Goal: Information Seeking & Learning: Learn about a topic

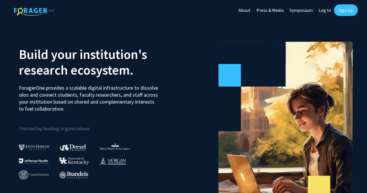
click at [325, 10] on link "Log In" at bounding box center [325, 10] width 18 height 20
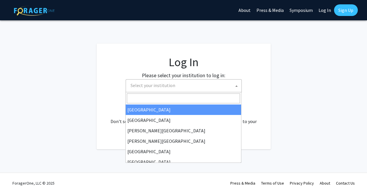
click at [237, 84] on span at bounding box center [237, 86] width 6 height 13
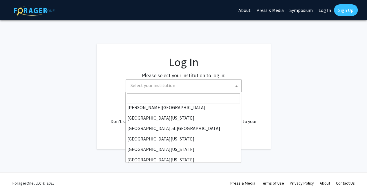
scroll to position [203, 0]
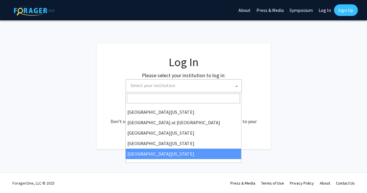
select select "33"
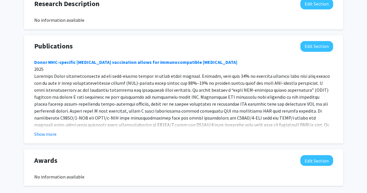
scroll to position [433, 0]
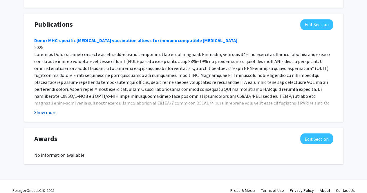
click at [50, 109] on button "Show more" at bounding box center [45, 112] width 22 height 7
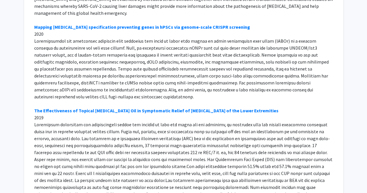
scroll to position [3096, 0]
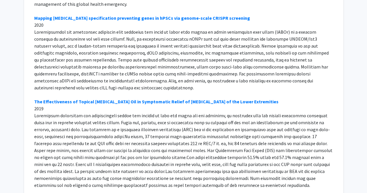
click at [16, 107] on div "[PERSON_NAME] Edit Section See Public View help Title: Visiting Professor Degre…" at bounding box center [183, 184] width 367 height 6518
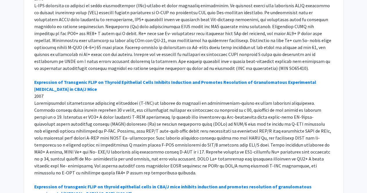
scroll to position [0, 0]
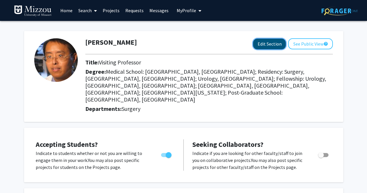
click at [268, 44] on button "Edit Section" at bounding box center [269, 44] width 33 height 11
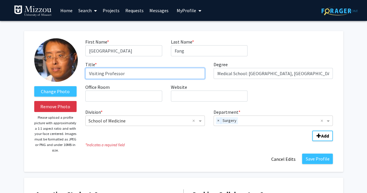
click at [89, 73] on input "Visiting Professor" at bounding box center [145, 73] width 120 height 11
click at [105, 74] on input "Adjunct Professor/Visiting Professor" at bounding box center [145, 73] width 120 height 11
type input "Adjunct Assisant Professor/Visiting Professor"
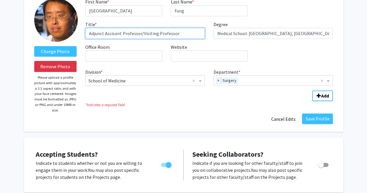
scroll to position [40, 0]
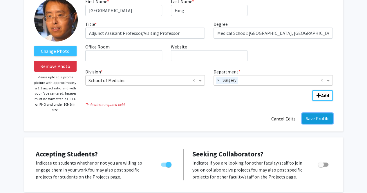
click at [317, 119] on button "Save Profile" at bounding box center [317, 118] width 31 height 10
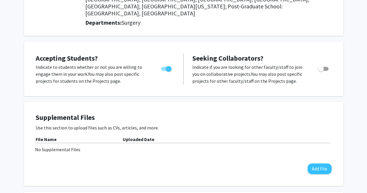
scroll to position [86, 0]
click at [102, 68] on p "Indicate to students whether or not you are willing to engage them in your work…" at bounding box center [93, 74] width 114 height 21
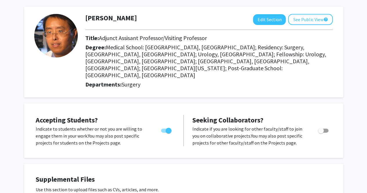
scroll to position [0, 0]
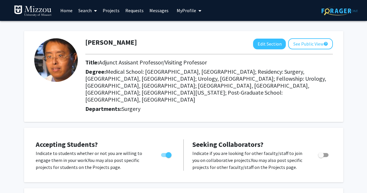
click at [112, 69] on span "Medical School: [GEOGRAPHIC_DATA], [GEOGRAPHIC_DATA]; Residency: Surgery, [GEOG…" at bounding box center [205, 85] width 241 height 35
click at [157, 10] on link "Messages" at bounding box center [159, 10] width 25 height 20
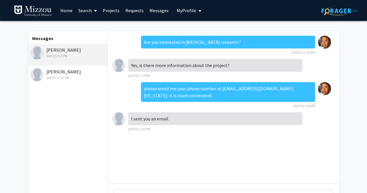
click at [136, 13] on link "Requests" at bounding box center [135, 10] width 24 height 20
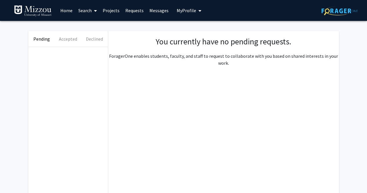
click at [113, 12] on link "Projects" at bounding box center [111, 10] width 23 height 20
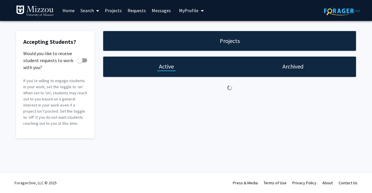
checkbox input "true"
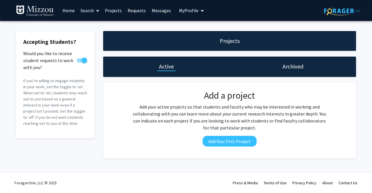
click at [114, 12] on link "Projects" at bounding box center [113, 10] width 23 height 20
click at [135, 11] on link "Requests" at bounding box center [137, 10] width 24 height 20
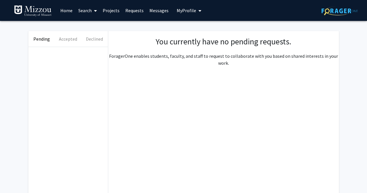
click at [181, 9] on span "My Profile" at bounding box center [186, 11] width 19 height 6
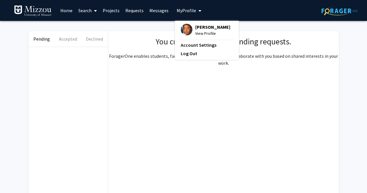
click at [161, 13] on link "Messages" at bounding box center [159, 10] width 25 height 20
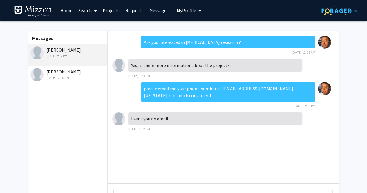
click at [136, 11] on link "Requests" at bounding box center [135, 10] width 24 height 20
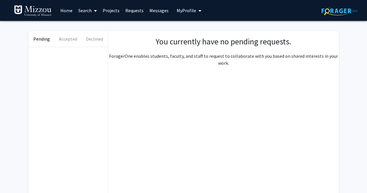
click at [112, 12] on link "Projects" at bounding box center [111, 10] width 23 height 20
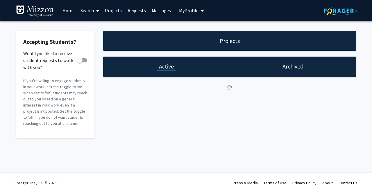
checkbox input "true"
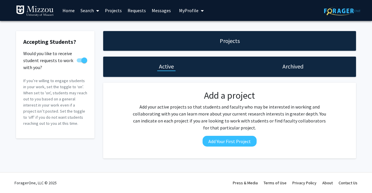
click at [88, 12] on link "Search" at bounding box center [90, 10] width 24 height 20
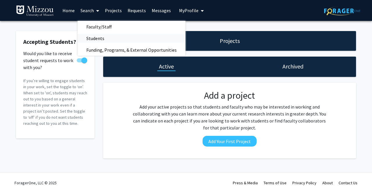
click at [96, 36] on span "Students" at bounding box center [95, 39] width 35 height 12
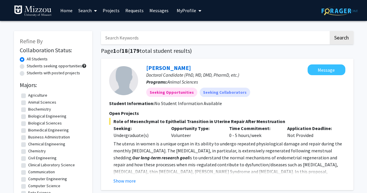
click at [88, 10] on link "Search" at bounding box center [87, 10] width 24 height 20
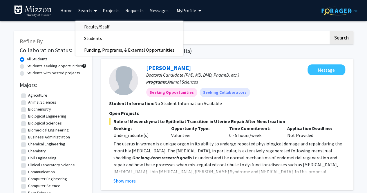
click at [91, 28] on span "Faculty/Staff" at bounding box center [96, 27] width 43 height 12
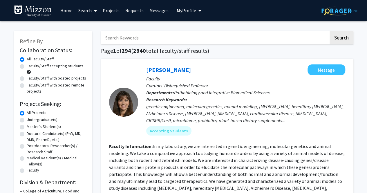
click at [95, 11] on icon at bounding box center [95, 10] width 3 height 5
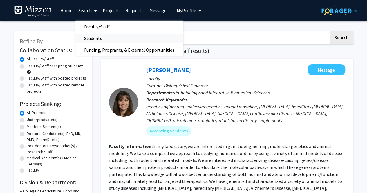
click at [95, 35] on span "Students" at bounding box center [92, 39] width 35 height 12
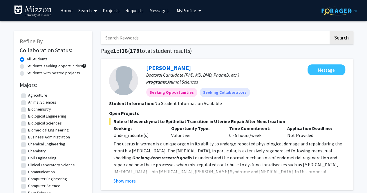
click at [93, 12] on span at bounding box center [94, 11] width 5 height 20
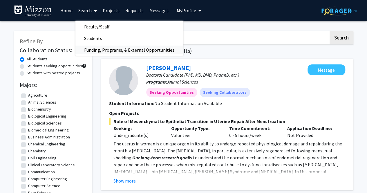
click at [99, 49] on span "Funding, Programs, & External Opportunities" at bounding box center [129, 50] width 108 height 12
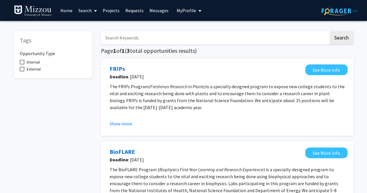
click at [132, 10] on link "Requests" at bounding box center [135, 10] width 24 height 20
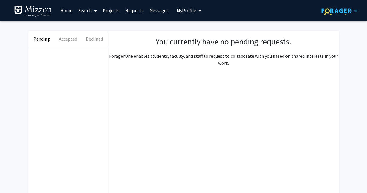
click at [157, 11] on link "Messages" at bounding box center [159, 10] width 25 height 20
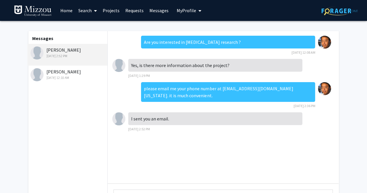
click at [69, 9] on link "Home" at bounding box center [66, 10] width 18 height 20
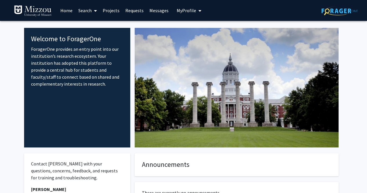
click at [94, 10] on icon at bounding box center [95, 10] width 3 height 5
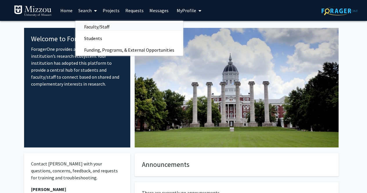
click at [94, 25] on span "Faculty/Staff" at bounding box center [96, 27] width 43 height 12
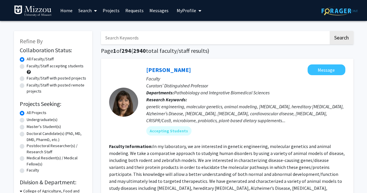
click at [159, 39] on input "Search Keywords" at bounding box center [215, 37] width 228 height 13
type input "medical school"
click at [330, 31] on button "Search" at bounding box center [342, 37] width 24 height 13
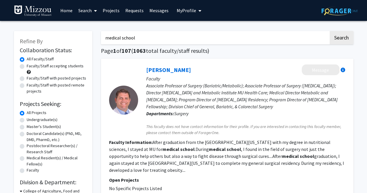
click at [27, 66] on label "Faculty/Staff accepting students" at bounding box center [55, 66] width 57 height 6
click at [27, 66] on input "Faculty/Staff accepting students" at bounding box center [29, 65] width 4 height 4
radio input "true"
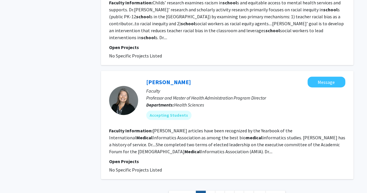
scroll to position [1221, 0]
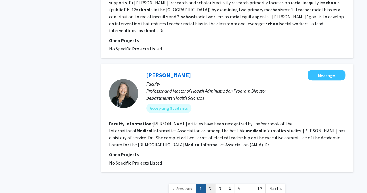
click at [211, 184] on link "2" at bounding box center [211, 189] width 10 height 10
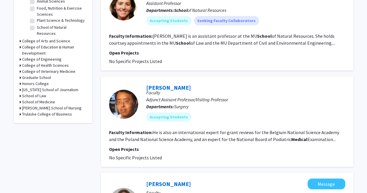
scroll to position [238, 0]
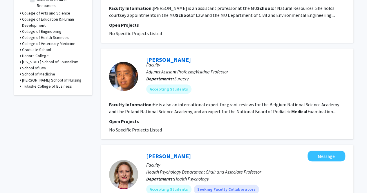
click at [230, 111] on fg-read-more "He is also an international expert for grant reviews for the Belgium National S…" at bounding box center [224, 108] width 230 height 13
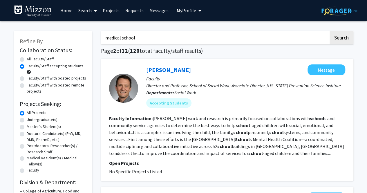
scroll to position [0, 0]
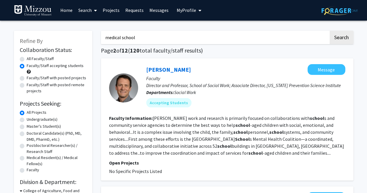
click at [190, 11] on span "My Profile" at bounding box center [186, 10] width 19 height 6
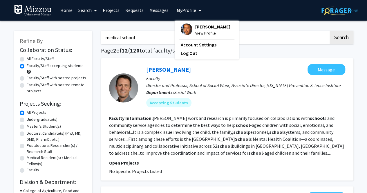
click at [201, 44] on link "Account Settings" at bounding box center [207, 44] width 52 height 7
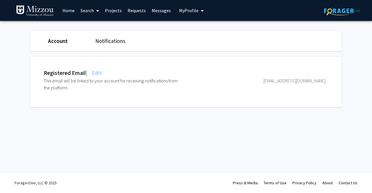
click at [188, 11] on span "My Profile" at bounding box center [188, 11] width 19 height 6
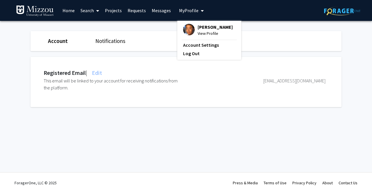
click at [136, 9] on link "Requests" at bounding box center [137, 10] width 24 height 20
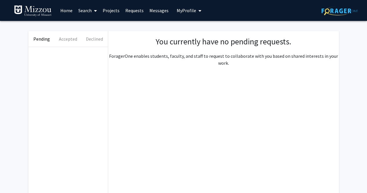
click at [112, 12] on link "Projects" at bounding box center [111, 10] width 23 height 20
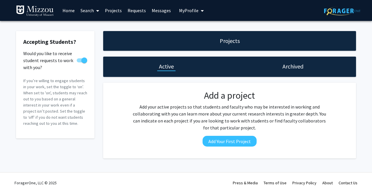
click at [89, 12] on link "Search" at bounding box center [90, 10] width 24 height 20
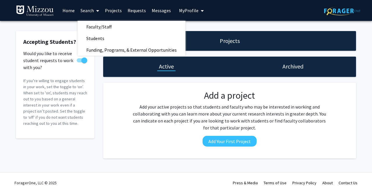
click at [70, 10] on link "Home" at bounding box center [69, 10] width 18 height 20
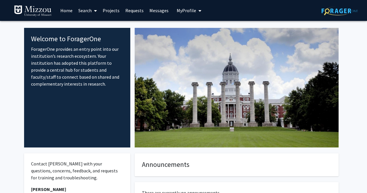
click at [93, 9] on span at bounding box center [94, 11] width 5 height 20
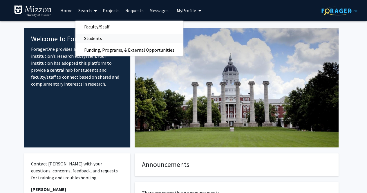
click at [97, 37] on span "Students" at bounding box center [92, 39] width 35 height 12
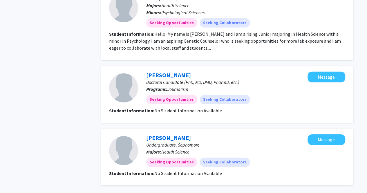
scroll to position [909, 0]
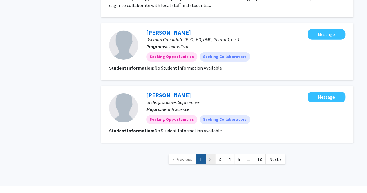
click at [213, 154] on link "2" at bounding box center [211, 159] width 10 height 10
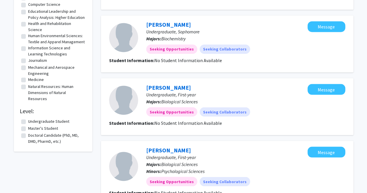
scroll to position [565, 0]
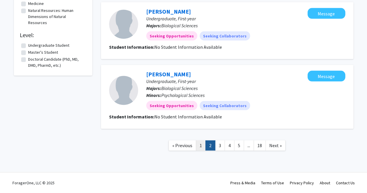
click at [203, 144] on link "1" at bounding box center [201, 146] width 10 height 10
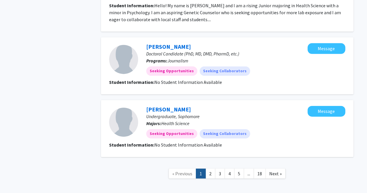
scroll to position [895, 0]
click at [210, 168] on link "2" at bounding box center [211, 173] width 10 height 10
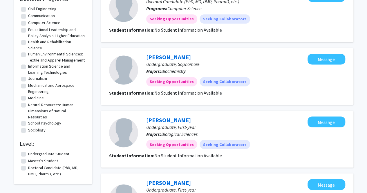
scroll to position [565, 0]
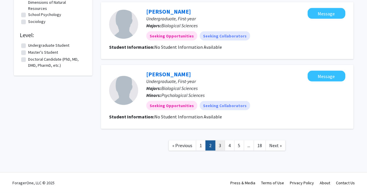
click at [220, 143] on link "3" at bounding box center [220, 146] width 10 height 10
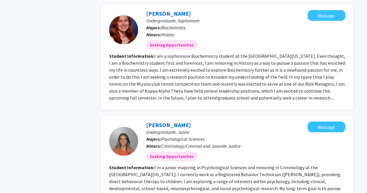
scroll to position [837, 0]
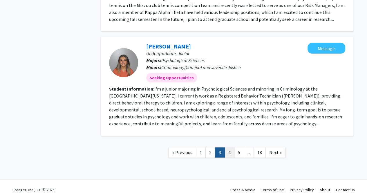
click at [231, 147] on link "4" at bounding box center [230, 152] width 10 height 10
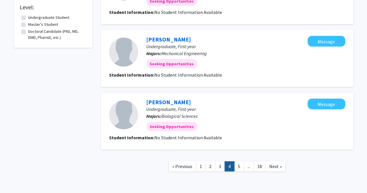
scroll to position [593, 0]
click at [236, 161] on link "5" at bounding box center [239, 166] width 10 height 10
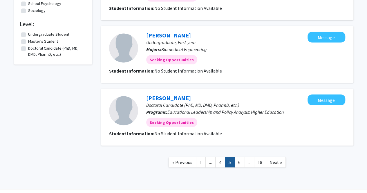
scroll to position [593, 0]
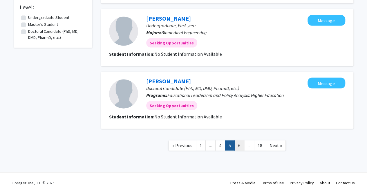
click at [242, 147] on link "6" at bounding box center [240, 146] width 10 height 10
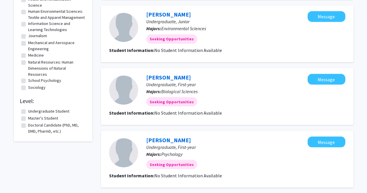
scroll to position [558, 0]
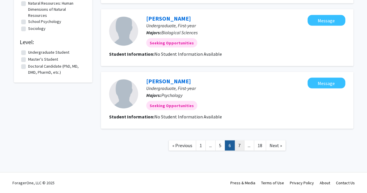
click at [242, 146] on link "7" at bounding box center [240, 146] width 10 height 10
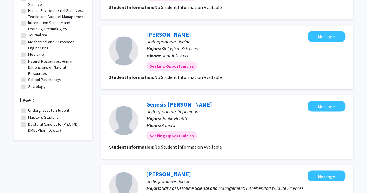
scroll to position [593, 0]
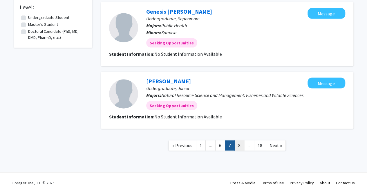
click at [236, 146] on link "8" at bounding box center [240, 146] width 10 height 10
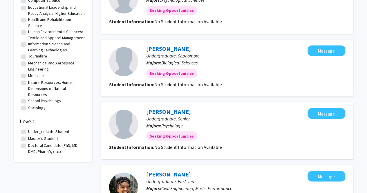
scroll to position [572, 0]
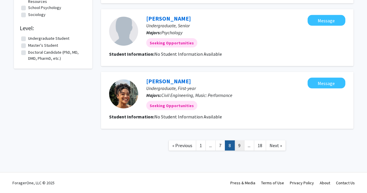
click at [241, 147] on link "9" at bounding box center [240, 146] width 10 height 10
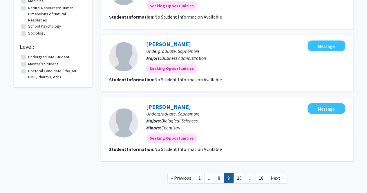
scroll to position [586, 0]
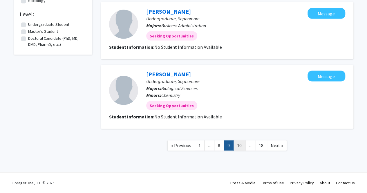
click at [242, 146] on link "10" at bounding box center [239, 146] width 12 height 10
